Goal: Task Accomplishment & Management: Complete application form

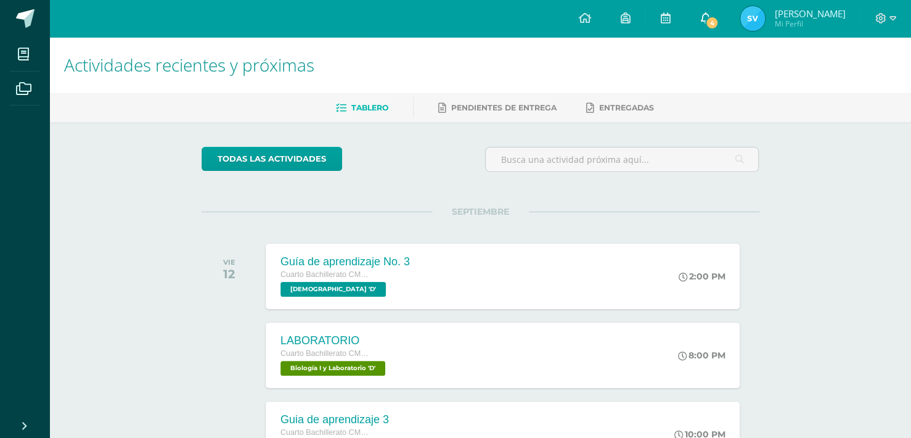
click at [719, 20] on span "4" at bounding box center [712, 23] width 14 height 14
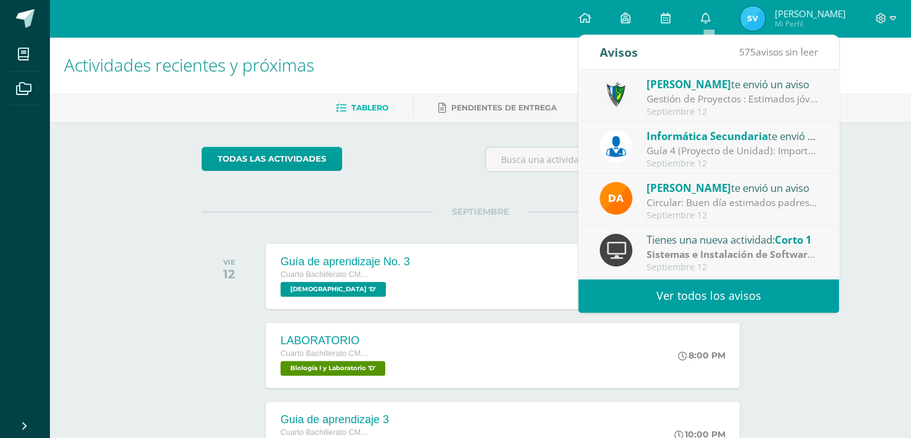
click at [720, 102] on div "Gestión de Proyectos : Estimados jóvenes, es un gusto saludarlos. Debido a que …" at bounding box center [732, 99] width 171 height 14
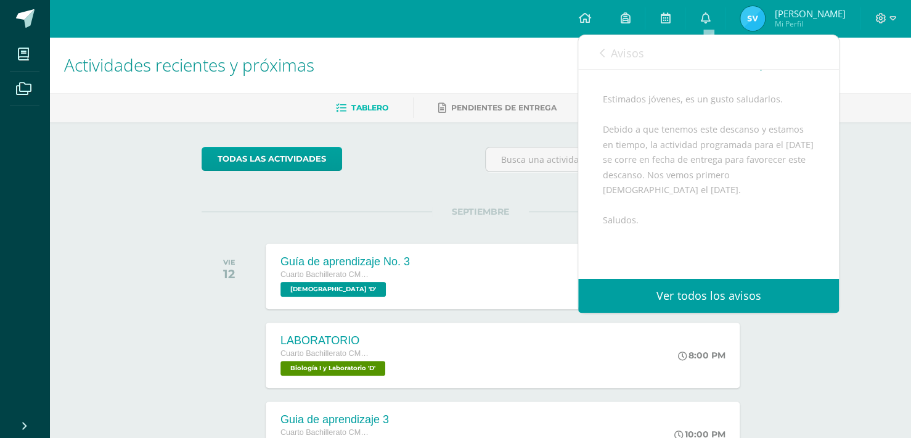
scroll to position [102, 0]
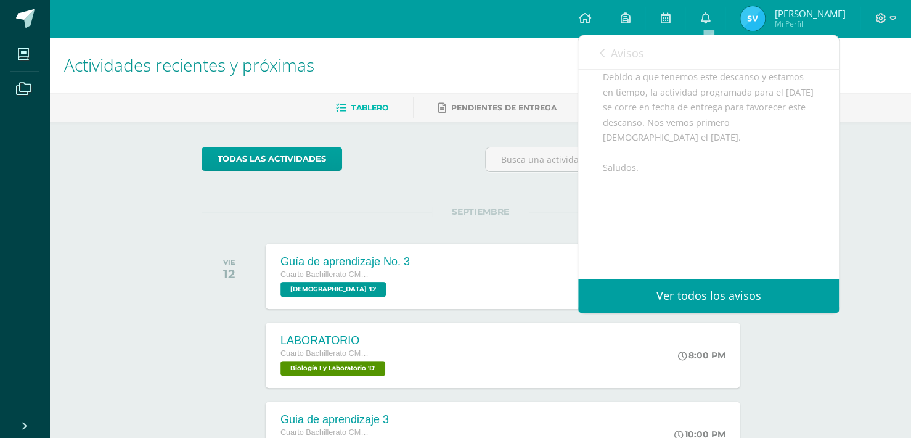
drag, startPoint x: 708, startPoint y: 119, endPoint x: 720, endPoint y: 186, distance: 67.6
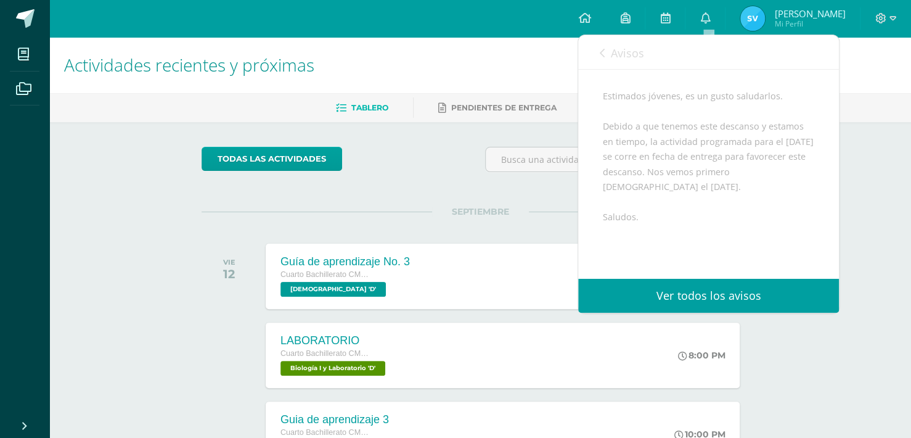
click at [463, 152] on div "todas las Actividades" at bounding box center [481, 164] width 568 height 35
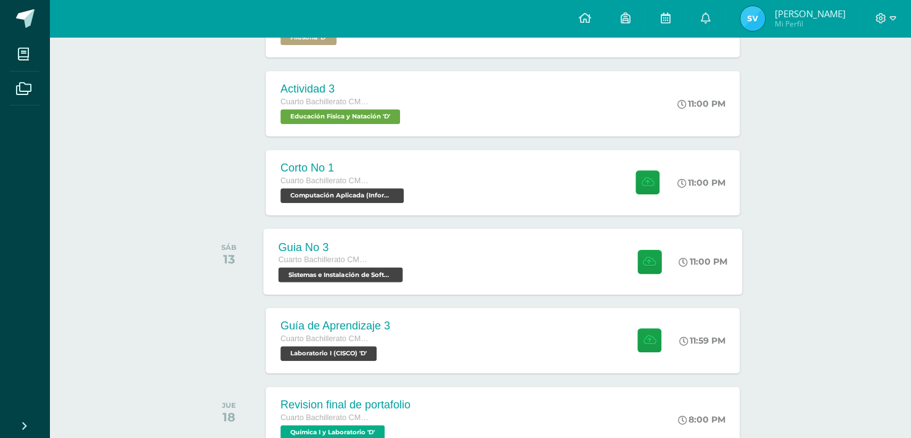
scroll to position [410, 0]
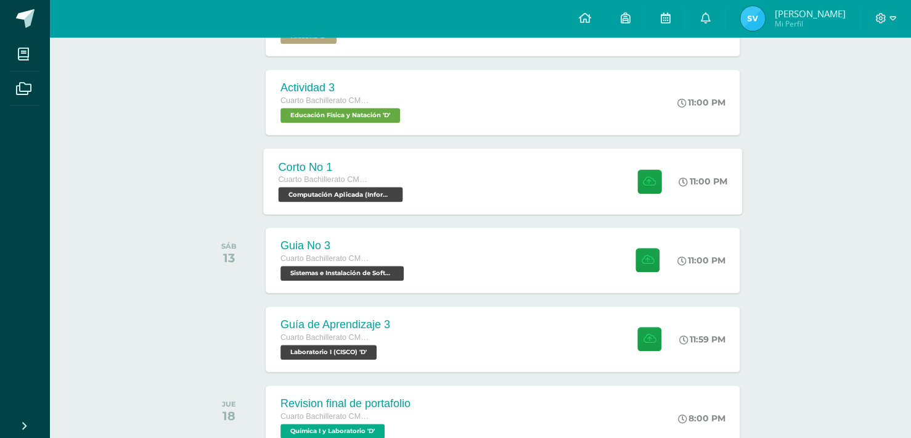
click at [475, 186] on div "Corto No 1 Cuarto Bachillerato CMP Bachillerato en CCLL con Orientación en Comp…" at bounding box center [502, 181] width 479 height 66
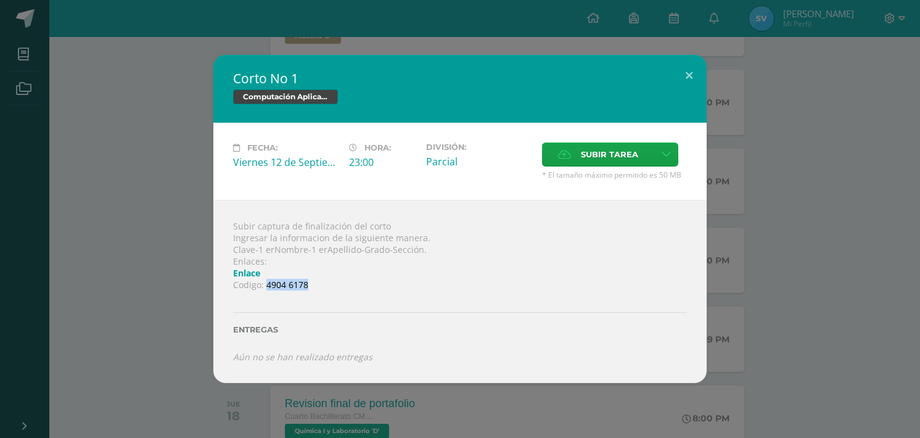
drag, startPoint x: 300, startPoint y: 284, endPoint x: 266, endPoint y: 282, distance: 34.6
click at [266, 282] on div "Subir captura de finalización del corto Ingresar la informacion de la siguiente…" at bounding box center [459, 291] width 493 height 183
copy div "4904 6178"
click at [483, 250] on div "Subir captura de finalización del corto Ingresar la informacion de la siguiente…" at bounding box center [459, 291] width 493 height 183
click at [151, 116] on div "Corto No 1 Computación Aplicada (Informática) Fecha: [DATE] Hora: 23:00 Divisió…" at bounding box center [460, 219] width 910 height 328
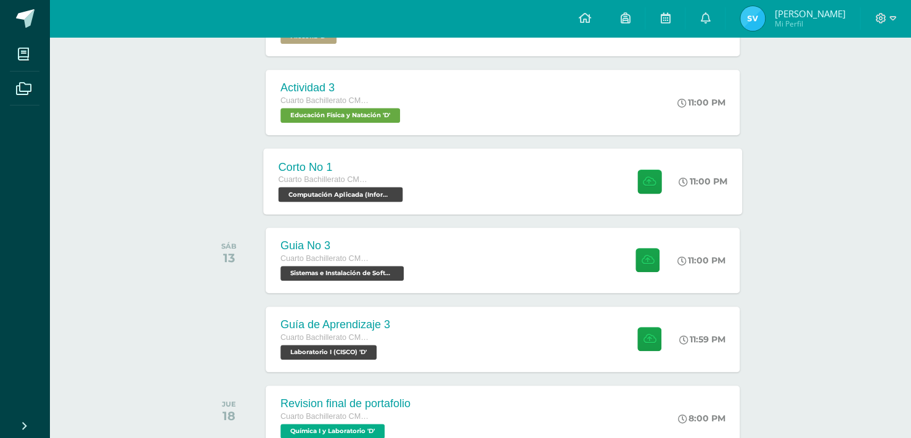
click at [371, 188] on span "Computación Aplicada (Informática) 'D'" at bounding box center [340, 194] width 124 height 15
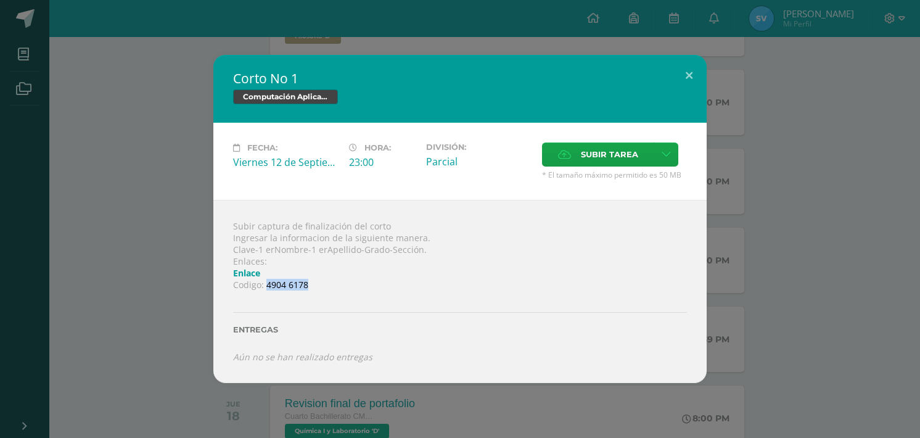
drag, startPoint x: 311, startPoint y: 286, endPoint x: 267, endPoint y: 285, distance: 43.2
click at [267, 285] on div "Subir captura de finalización del corto Ingresar la informacion de la siguiente…" at bounding box center [459, 291] width 493 height 183
copy div "4904 6178"
click at [612, 154] on span "Subir tarea" at bounding box center [609, 154] width 57 height 23
click at [0, 0] on input "Subir tarea" at bounding box center [0, 0] width 0 height 0
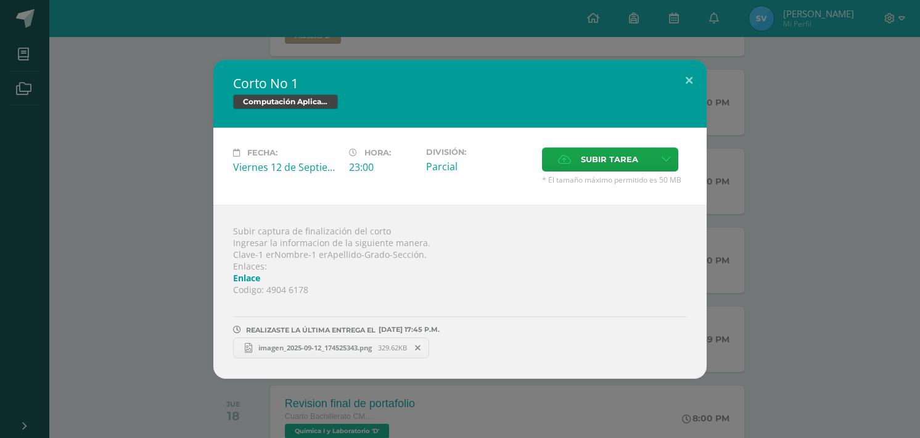
click at [815, 182] on div "Corto No 1 Computación Aplicada (Informática) Fecha: [DATE] Hora: 23:00 Divisió…" at bounding box center [460, 219] width 910 height 319
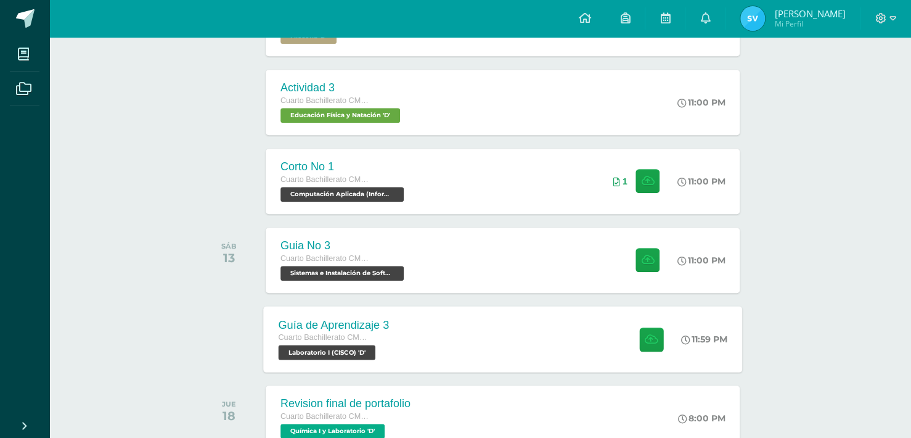
click at [441, 331] on div "Guía de Aprendizaje 3 Cuarto Bachillerato CMP Bachillerato en CCLL con Orientac…" at bounding box center [502, 339] width 479 height 66
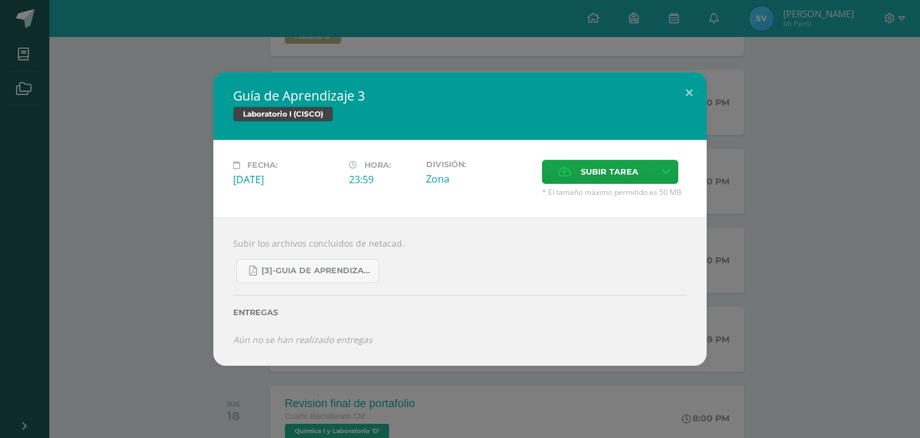
click at [819, 272] on div "Guía de Aprendizaje 3 Laboratorio I (CISCO) Fecha: [DATE] Hora: 23:59 División:" at bounding box center [460, 218] width 910 height 293
